Goal: Entertainment & Leisure: Consume media (video, audio)

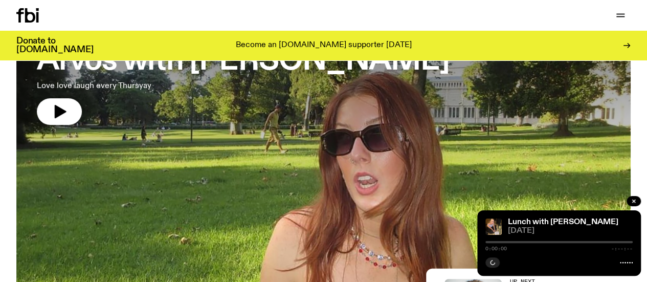
scroll to position [98, 0]
click at [62, 108] on icon "button" at bounding box center [61, 111] width 12 height 13
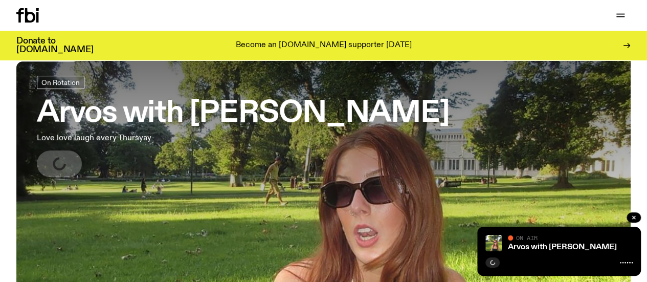
scroll to position [0, 0]
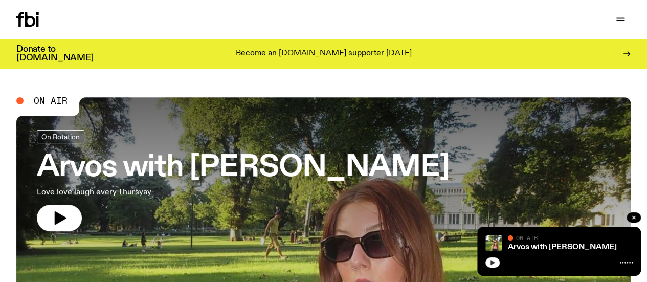
click at [494, 262] on icon "button" at bounding box center [492, 262] width 5 height 5
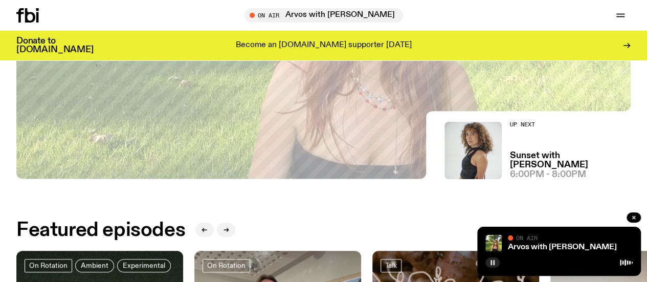
scroll to position [51, 0]
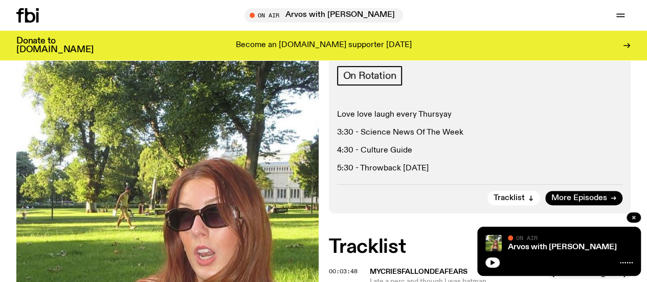
scroll to position [248, 0]
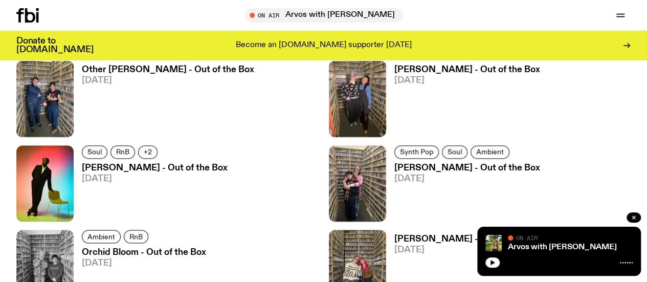
scroll to position [711, 0]
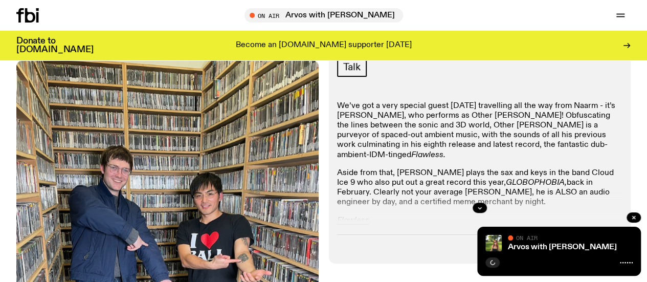
scroll to position [147, 0]
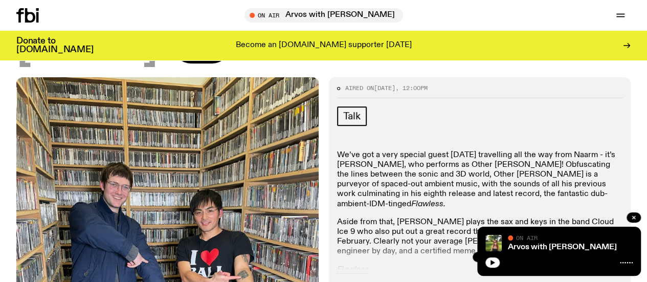
click at [386, 150] on p "We’ve got a very special guest today travelling all the way from Naarm - it’s J…" at bounding box center [480, 179] width 286 height 59
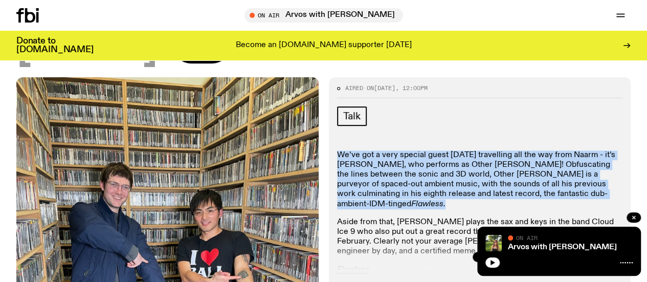
click at [386, 150] on p "We’ve got a very special guest today travelling all the way from Naarm - it’s J…" at bounding box center [480, 179] width 286 height 59
click at [392, 150] on p "We’ve got a very special guest today travelling all the way from Naarm - it’s J…" at bounding box center [480, 179] width 286 height 59
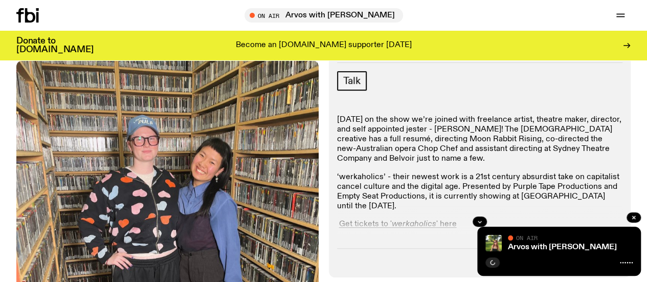
scroll to position [198, 0]
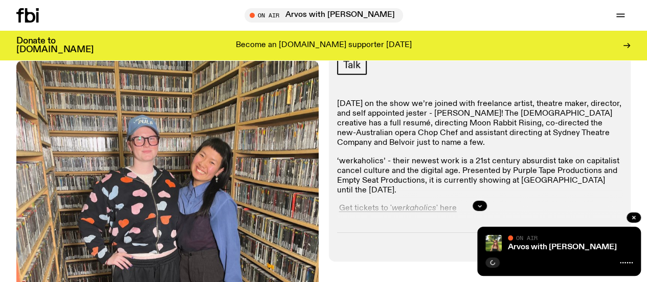
click at [337, 118] on p "Today on the show we’re joined with freelance artist, theatre maker, director, …" at bounding box center [480, 123] width 286 height 49
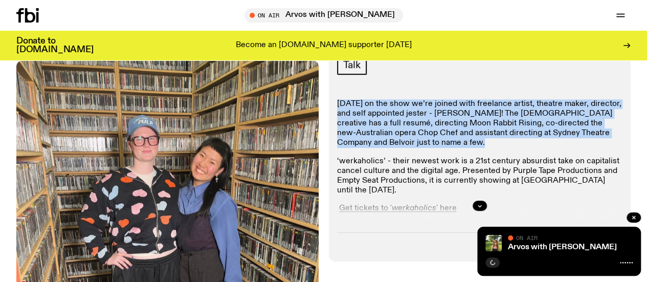
click at [337, 118] on p "Today on the show we’re joined with freelance artist, theatre maker, director, …" at bounding box center [480, 123] width 286 height 49
click at [345, 124] on p "Today on the show we’re joined with freelance artist, theatre maker, director, …" at bounding box center [480, 123] width 286 height 49
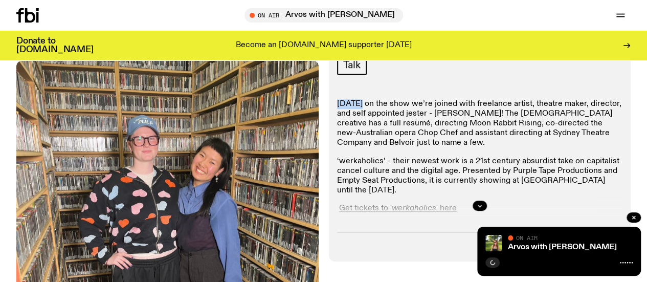
click at [345, 124] on p "Today on the show we’re joined with freelance artist, theatre maker, director, …" at bounding box center [480, 123] width 286 height 49
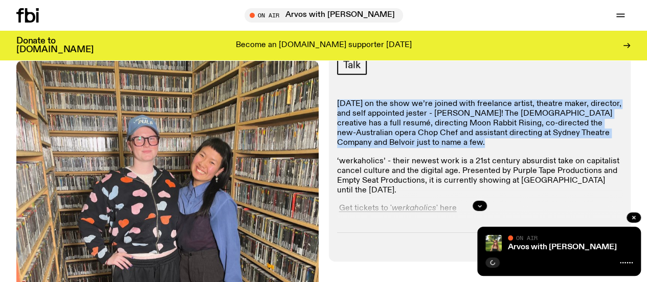
click at [345, 124] on p "Today on the show we’re joined with freelance artist, theatre maker, director, …" at bounding box center [480, 123] width 286 height 49
click at [352, 124] on p "Today on the show we’re joined with freelance artist, theatre maker, director, …" at bounding box center [480, 123] width 286 height 49
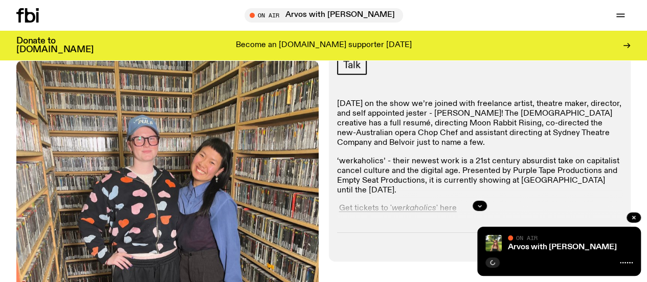
click at [352, 124] on p "Today on the show we’re joined with freelance artist, theatre maker, director, …" at bounding box center [480, 123] width 286 height 49
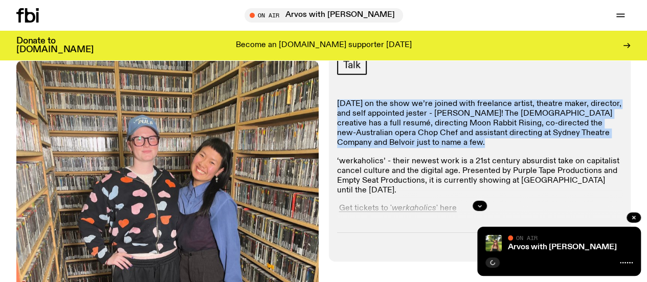
click at [352, 124] on p "Today on the show we’re joined with freelance artist, theatre maker, director, …" at bounding box center [480, 123] width 286 height 49
click at [371, 124] on p "Today on the show we’re joined with freelance artist, theatre maker, director, …" at bounding box center [480, 123] width 286 height 49
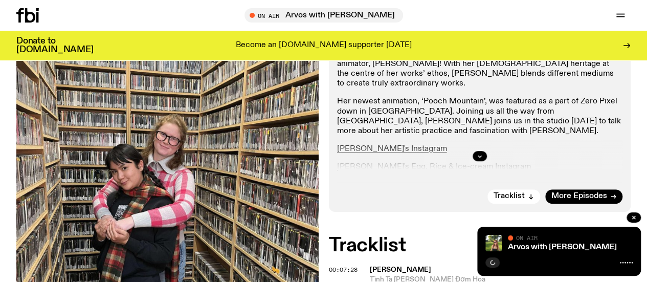
scroll to position [249, 0]
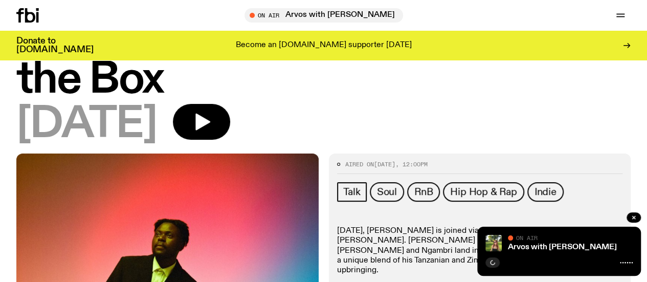
scroll to position [197, 0]
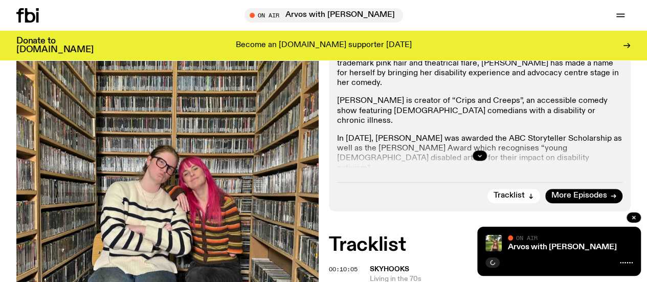
scroll to position [197, 0]
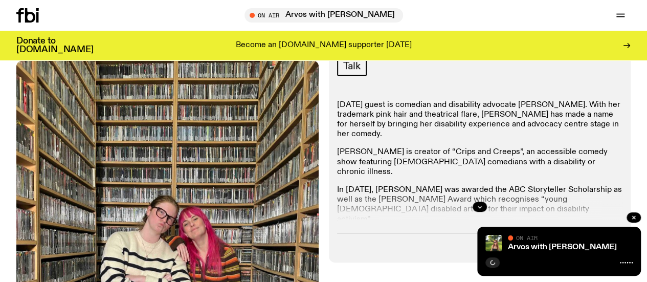
click at [361, 124] on p "Today’s guest is comedian and disability advocate Madeleine Stewart. With her t…" at bounding box center [480, 119] width 286 height 39
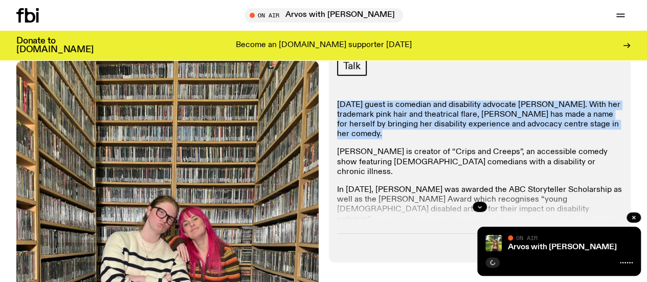
click at [361, 124] on p "Today’s guest is comedian and disability advocate Madeleine Stewart. With her t…" at bounding box center [480, 119] width 286 height 39
click at [532, 126] on p "Today’s guest is comedian and disability advocate Madeleine Stewart. With her t…" at bounding box center [480, 119] width 286 height 39
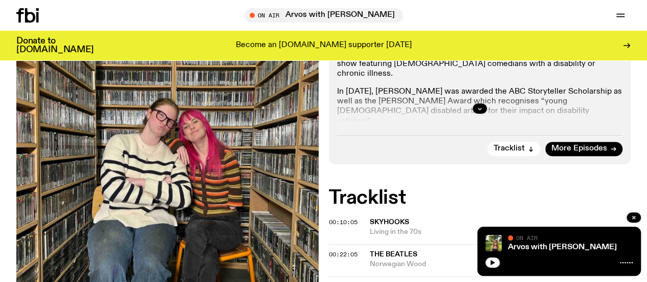
scroll to position [300, 0]
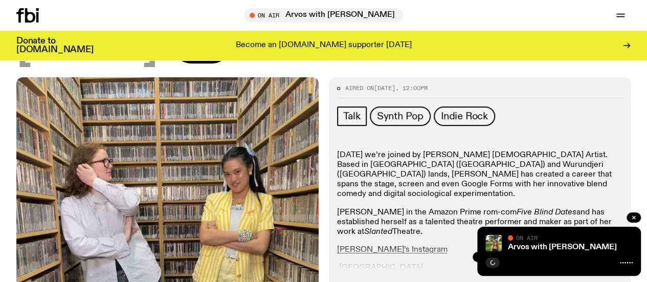
scroll to position [198, 0]
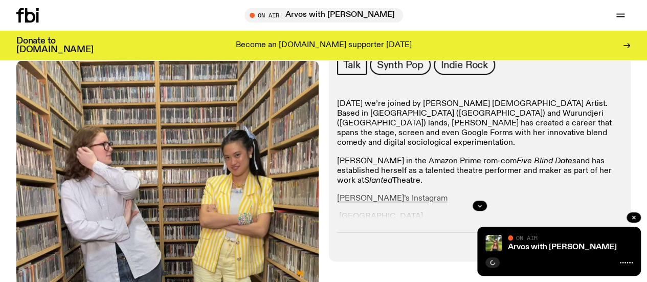
click at [342, 121] on p "[DATE] we’re joined by [PERSON_NAME] [DEMOGRAPHIC_DATA] Artist. Based in [GEOGR…" at bounding box center [480, 123] width 286 height 49
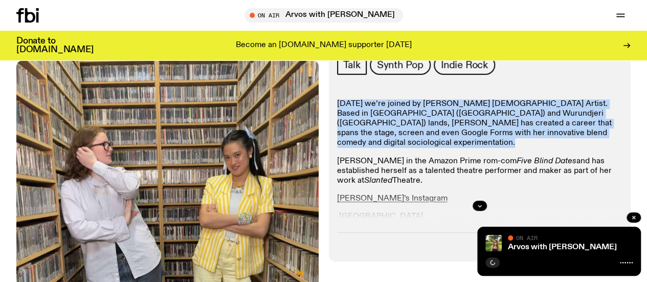
click at [342, 121] on p "[DATE] we’re joined by [PERSON_NAME] [DEMOGRAPHIC_DATA] Artist. Based in [GEOGR…" at bounding box center [480, 123] width 286 height 49
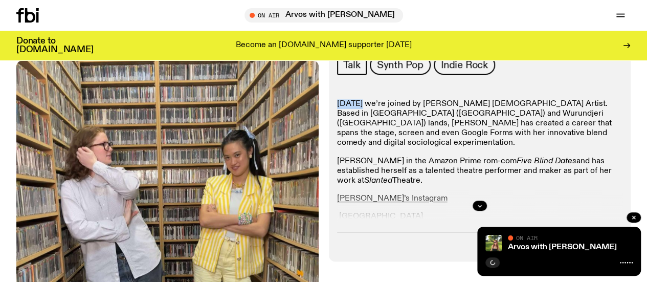
click at [342, 121] on p "[DATE] we’re joined by [PERSON_NAME] [DEMOGRAPHIC_DATA] Artist. Based in [GEOGR…" at bounding box center [480, 123] width 286 height 49
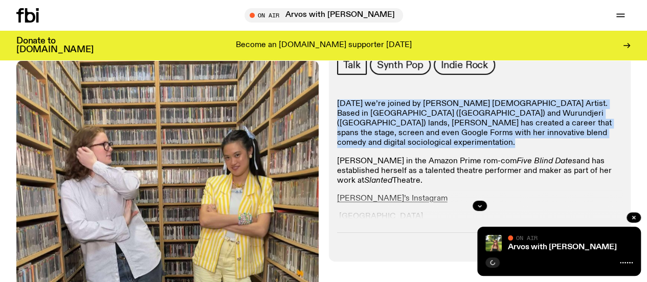
click at [342, 121] on p "[DATE] we’re joined by [PERSON_NAME] [DEMOGRAPHIC_DATA] Artist. Based in [GEOGR…" at bounding box center [480, 123] width 286 height 49
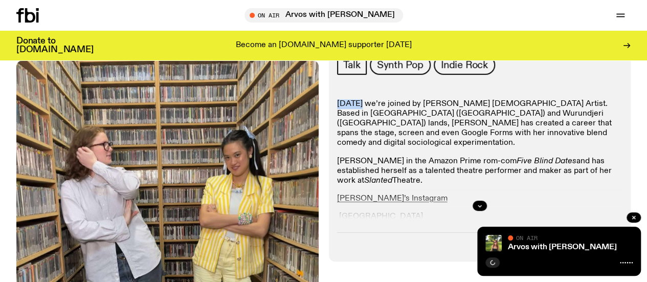
click at [342, 121] on p "[DATE] we’re joined by [PERSON_NAME] [DEMOGRAPHIC_DATA] Artist. Based in [GEOGR…" at bounding box center [480, 123] width 286 height 49
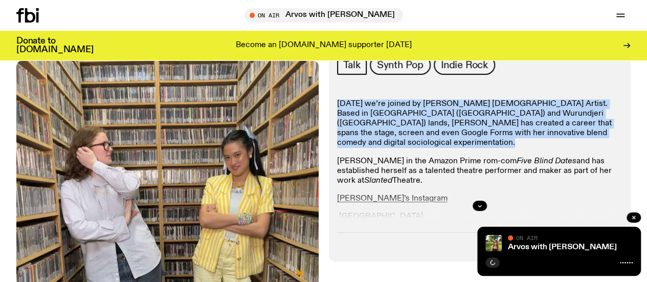
click at [342, 121] on p "[DATE] we’re joined by [PERSON_NAME] [DEMOGRAPHIC_DATA] Artist. Based in [GEOGR…" at bounding box center [480, 123] width 286 height 49
click at [362, 123] on p "[DATE] we’re joined by [PERSON_NAME] [DEMOGRAPHIC_DATA] Artist. Based in [GEOGR…" at bounding box center [480, 123] width 286 height 49
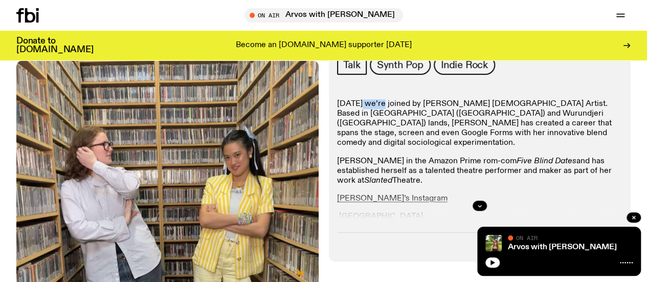
click at [362, 123] on p "[DATE] we’re joined by [PERSON_NAME] [DEMOGRAPHIC_DATA] Artist. Based in [GEOGR…" at bounding box center [480, 123] width 286 height 49
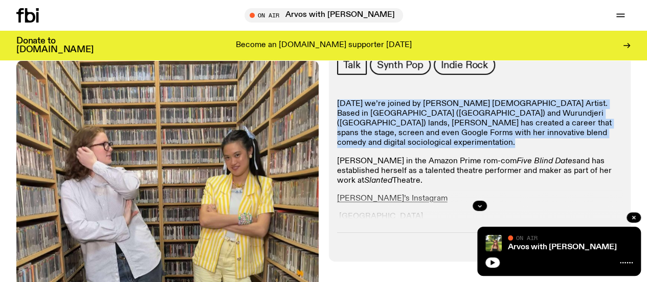
click at [362, 123] on p "[DATE] we’re joined by [PERSON_NAME] [DEMOGRAPHIC_DATA] Artist. Based in [GEOGR…" at bounding box center [480, 123] width 286 height 49
click at [374, 125] on p "[DATE] we’re joined by [PERSON_NAME] [DEMOGRAPHIC_DATA] Artist. Based in [GEOGR…" at bounding box center [480, 123] width 286 height 49
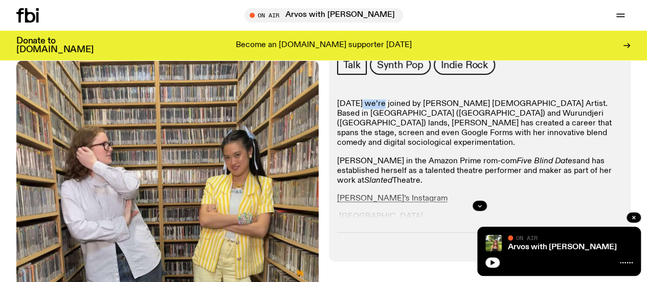
click at [374, 125] on p "[DATE] we’re joined by [PERSON_NAME] [DEMOGRAPHIC_DATA] Artist. Based in [GEOGR…" at bounding box center [480, 123] width 286 height 49
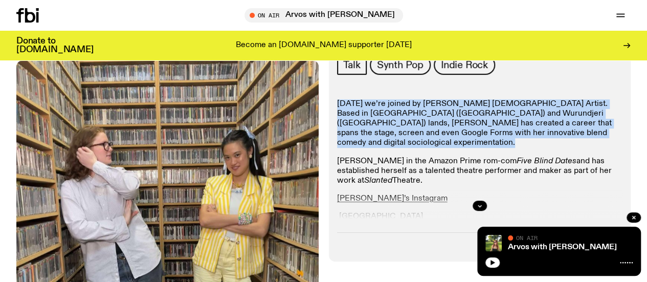
click at [374, 125] on p "[DATE] we’re joined by [PERSON_NAME] [DEMOGRAPHIC_DATA] Artist. Based in [GEOGR…" at bounding box center [480, 123] width 286 height 49
click at [398, 128] on p "[DATE] we’re joined by [PERSON_NAME] [DEMOGRAPHIC_DATA] Artist. Based in [GEOGR…" at bounding box center [480, 123] width 286 height 49
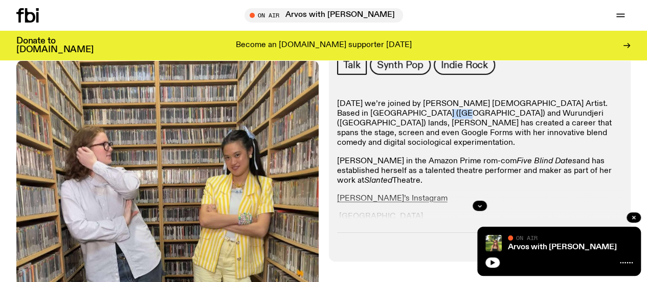
click at [398, 128] on p "[DATE] we’re joined by [PERSON_NAME] [DEMOGRAPHIC_DATA] Artist. Based in [GEOGR…" at bounding box center [480, 123] width 286 height 49
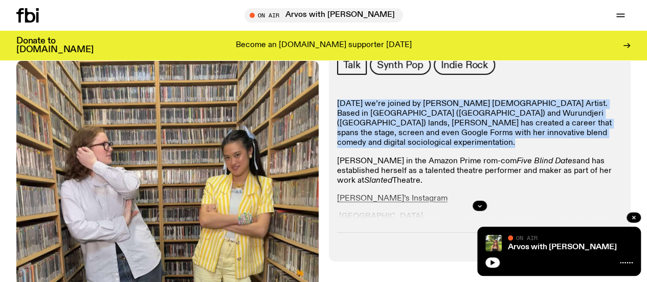
click at [398, 128] on p "[DATE] we’re joined by [PERSON_NAME] [DEMOGRAPHIC_DATA] Artist. Based in [GEOGR…" at bounding box center [480, 123] width 286 height 49
click at [372, 129] on p "Today we’re joined by Tiffany Wong Australian-born Chinese Artist. Based in Cam…" at bounding box center [480, 123] width 286 height 49
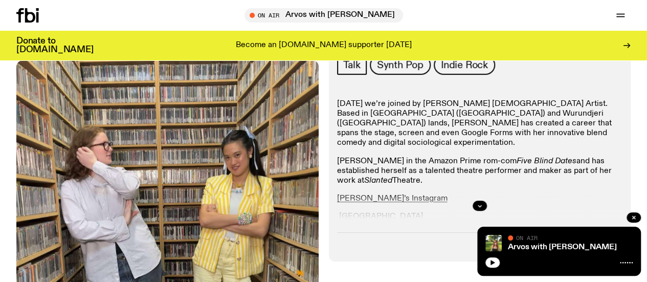
scroll to position [249, 0]
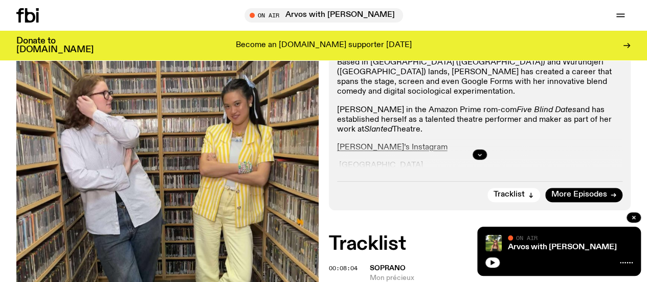
click at [372, 129] on p "Tiffany costarred in the Amazon Prime rom-com Five Blind Dates and has establis…" at bounding box center [480, 120] width 286 height 30
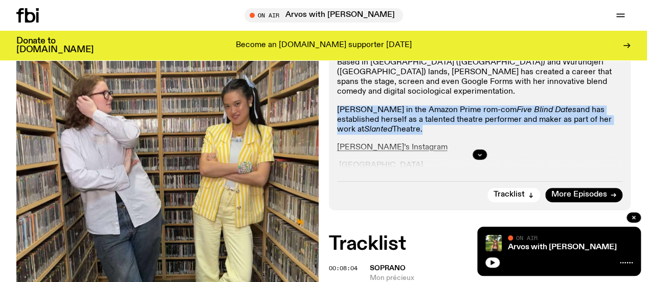
click at [372, 129] on p "Tiffany costarred in the Amazon Prime rom-com Five Blind Dates and has establis…" at bounding box center [480, 120] width 286 height 30
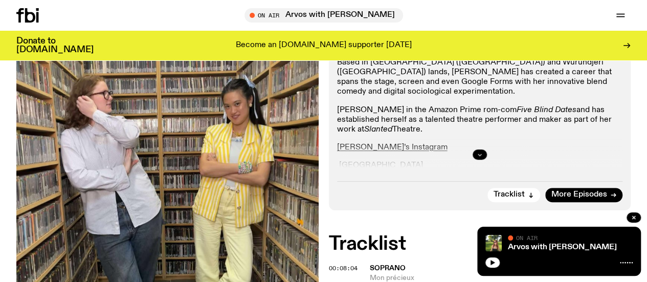
click at [484, 160] on button "button" at bounding box center [479, 154] width 14 height 10
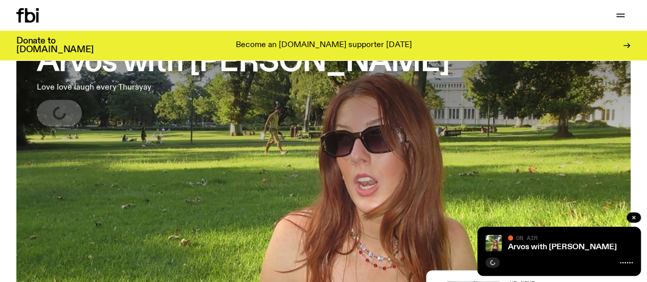
scroll to position [99, 0]
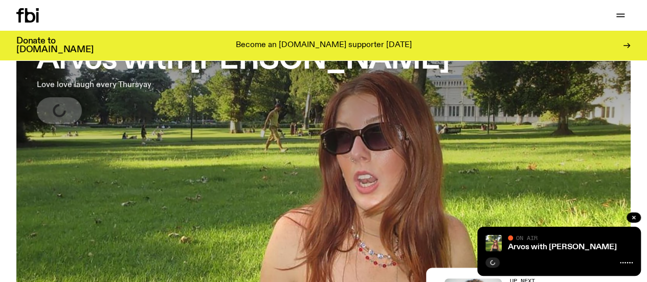
click at [171, 101] on link "Arvos with [PERSON_NAME] Love love laugh every Thursyay" at bounding box center [243, 72] width 412 height 101
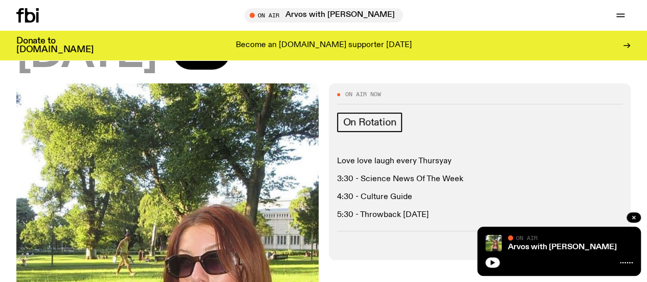
scroll to position [249, 0]
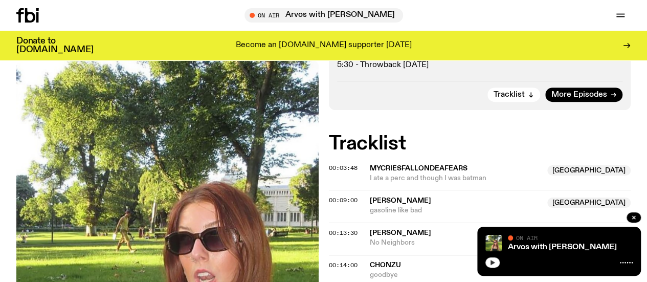
click at [496, 261] on button "button" at bounding box center [492, 262] width 14 height 10
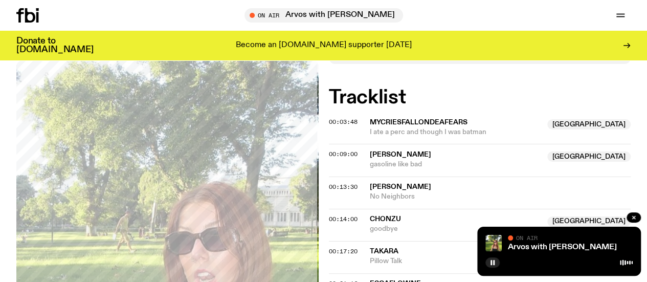
scroll to position [352, 0]
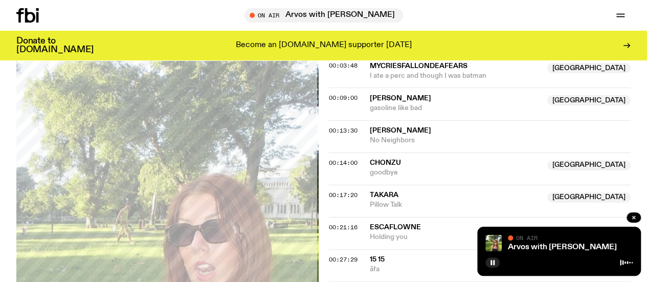
click at [384, 113] on span "gasoline like bad" at bounding box center [456, 108] width 172 height 10
click at [632, 215] on icon "button" at bounding box center [633, 217] width 6 height 6
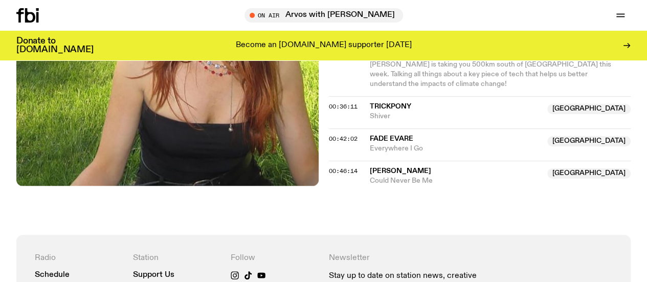
scroll to position [556, 0]
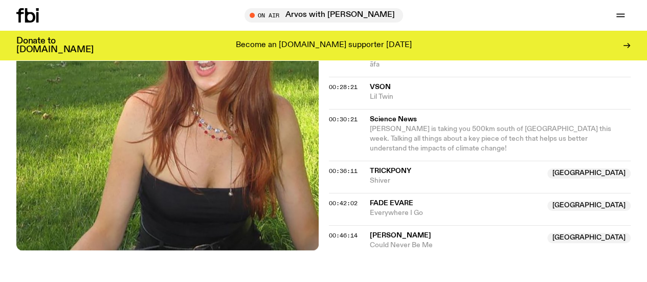
click at [460, 152] on span "[PERSON_NAME] is taking you 500km south of [GEOGRAPHIC_DATA] this week. Talking…" at bounding box center [490, 138] width 241 height 27
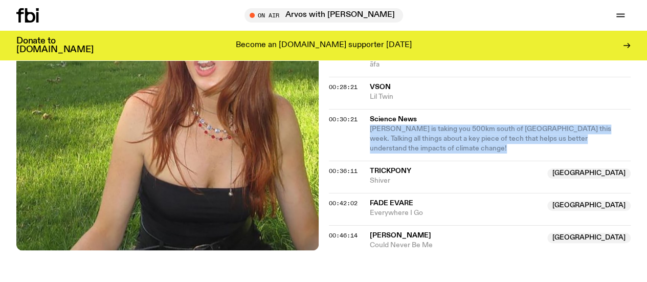
click at [460, 152] on span "[PERSON_NAME] is taking you 500km south of [GEOGRAPHIC_DATA] this week. Talking…" at bounding box center [490, 138] width 241 height 27
click at [466, 148] on span "[PERSON_NAME] is taking you 500km south of [GEOGRAPHIC_DATA] this week. Talking…" at bounding box center [490, 138] width 241 height 27
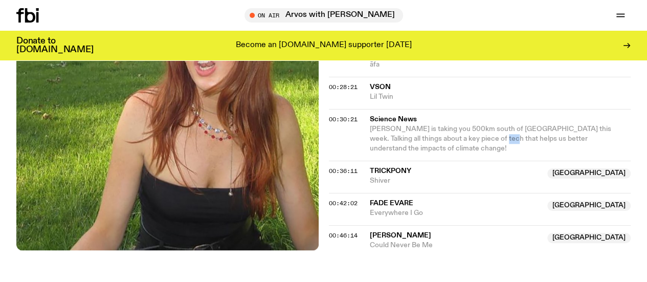
click at [466, 148] on span "[PERSON_NAME] is taking you 500km south of [GEOGRAPHIC_DATA] this week. Talking…" at bounding box center [490, 138] width 241 height 27
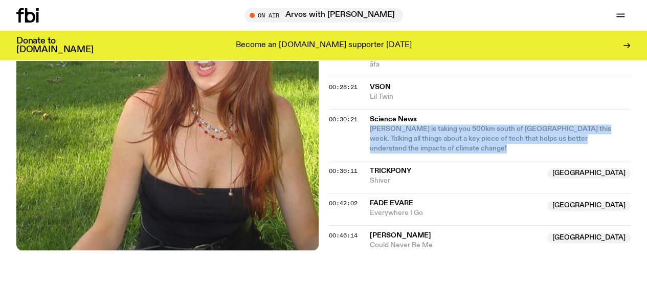
click at [466, 148] on span "[PERSON_NAME] is taking you 500km south of [GEOGRAPHIC_DATA] this week. Talking…" at bounding box center [490, 138] width 241 height 27
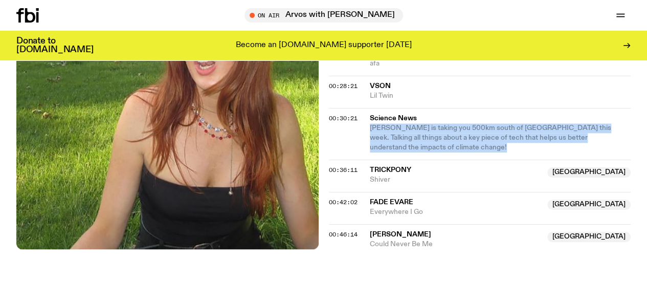
scroll to position [558, 0]
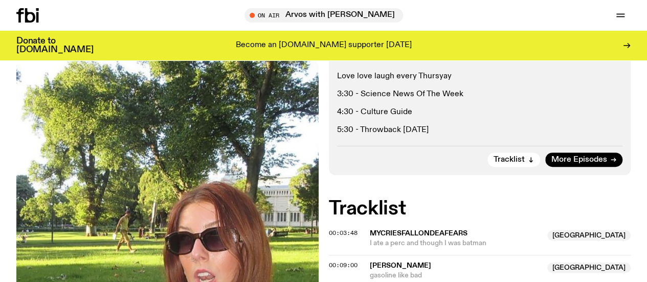
scroll to position [200, 0]
